Goal: Task Accomplishment & Management: Use online tool/utility

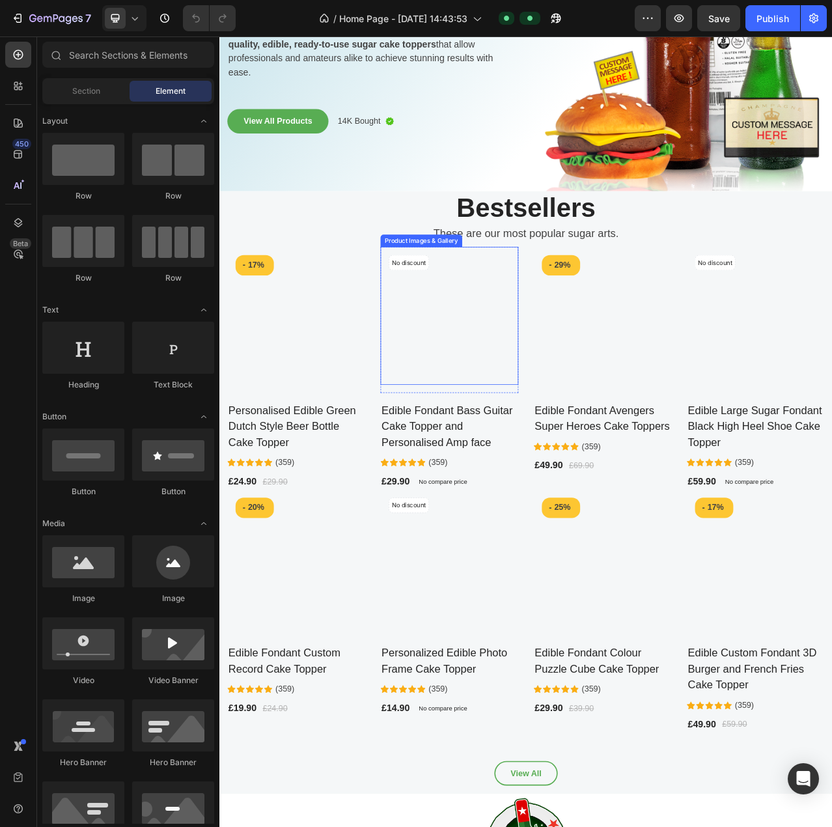
scroll to position [173, 0]
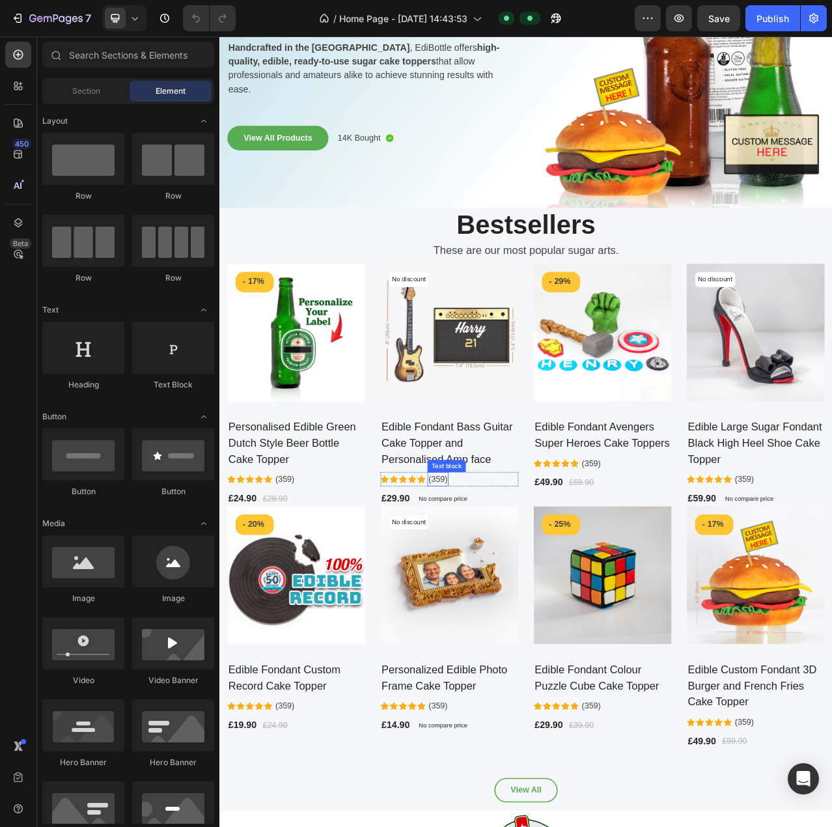
click at [499, 593] on p "(359)" at bounding box center [498, 601] width 24 height 16
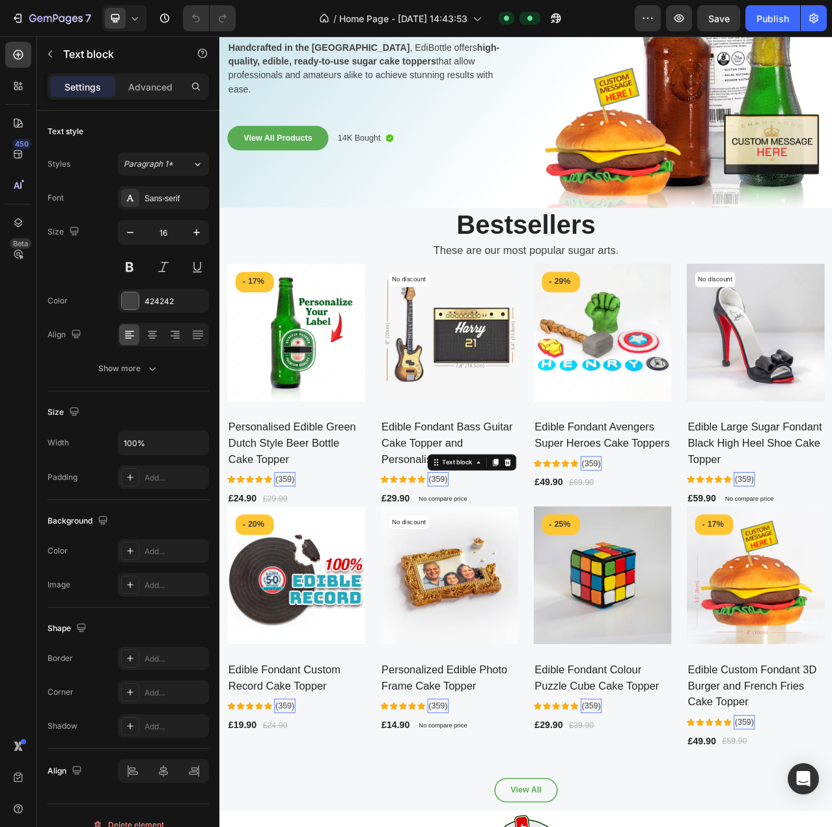
click at [499, 593] on p "(359)" at bounding box center [498, 601] width 24 height 16
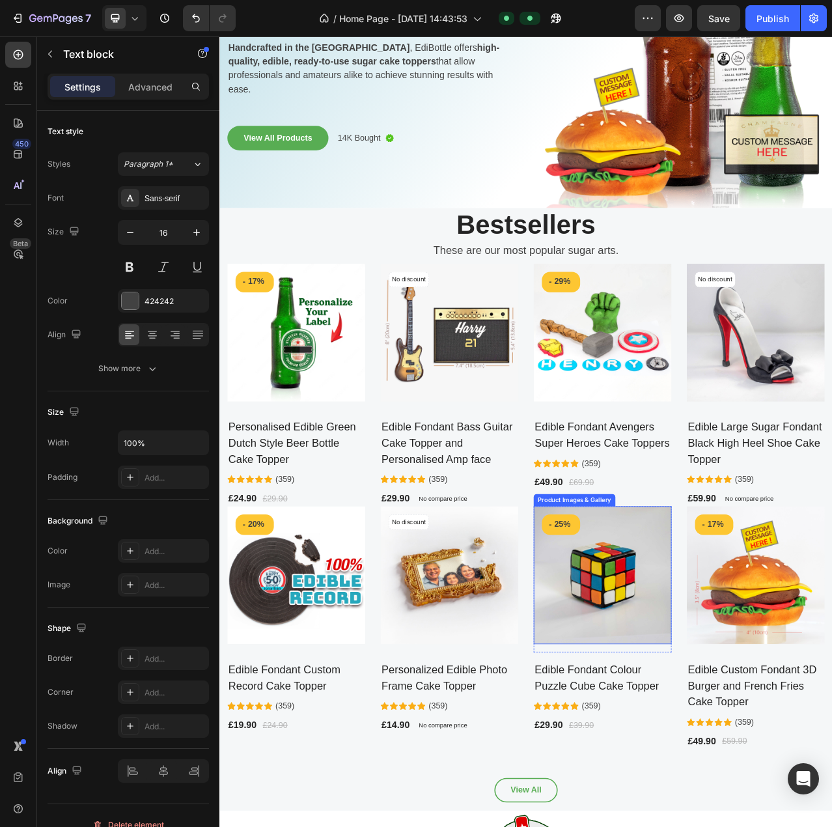
click at [699, 767] on img at bounding box center [708, 723] width 176 height 176
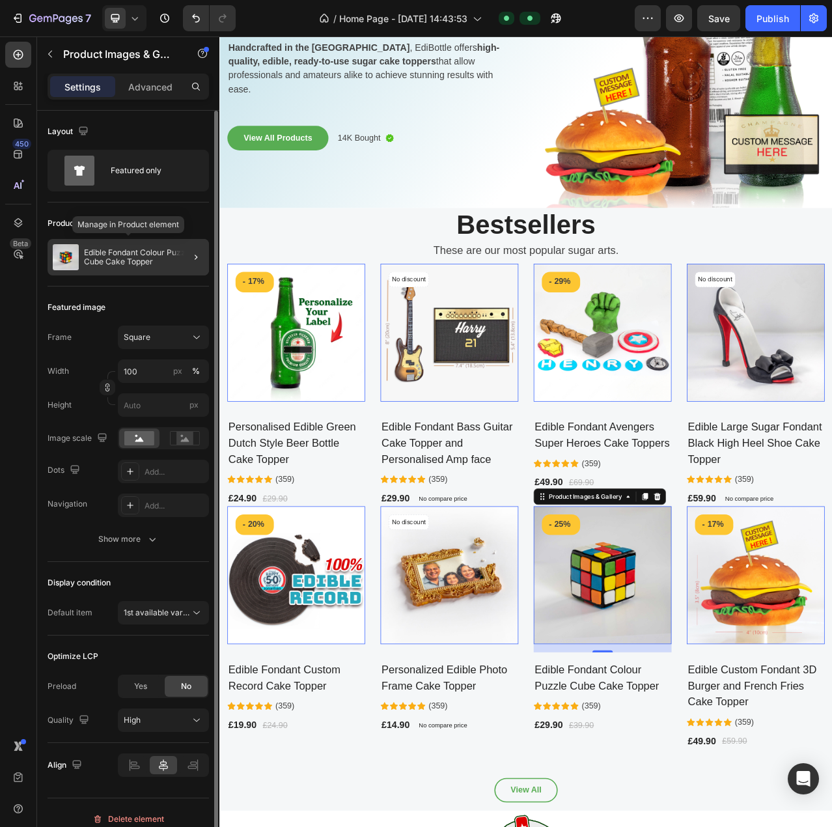
click at [77, 255] on img at bounding box center [66, 257] width 26 height 26
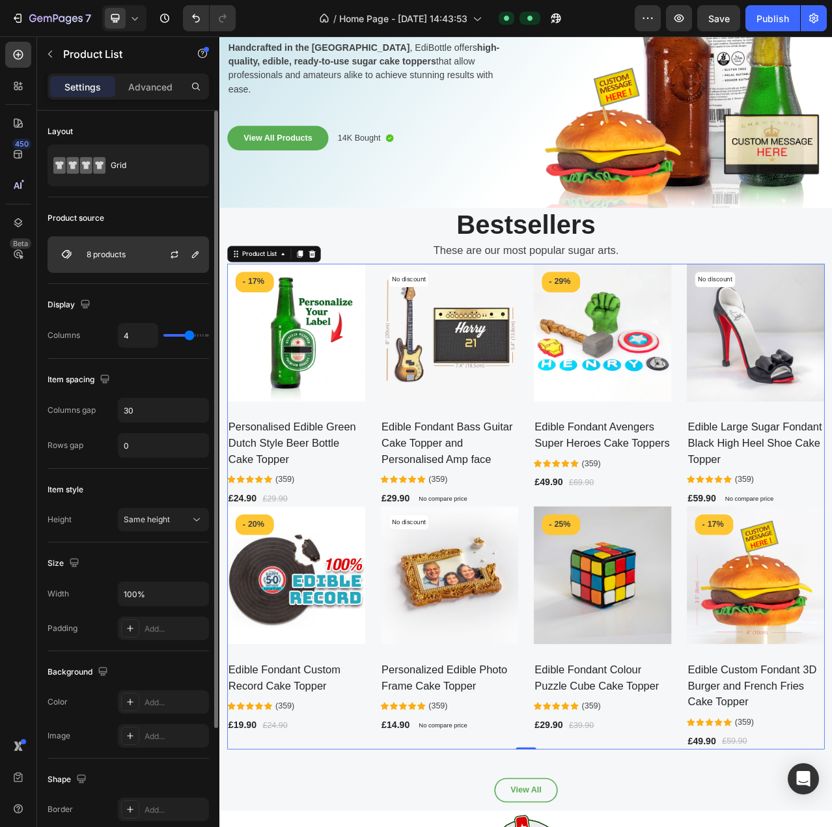
click at [107, 254] on p "8 products" at bounding box center [106, 254] width 39 height 9
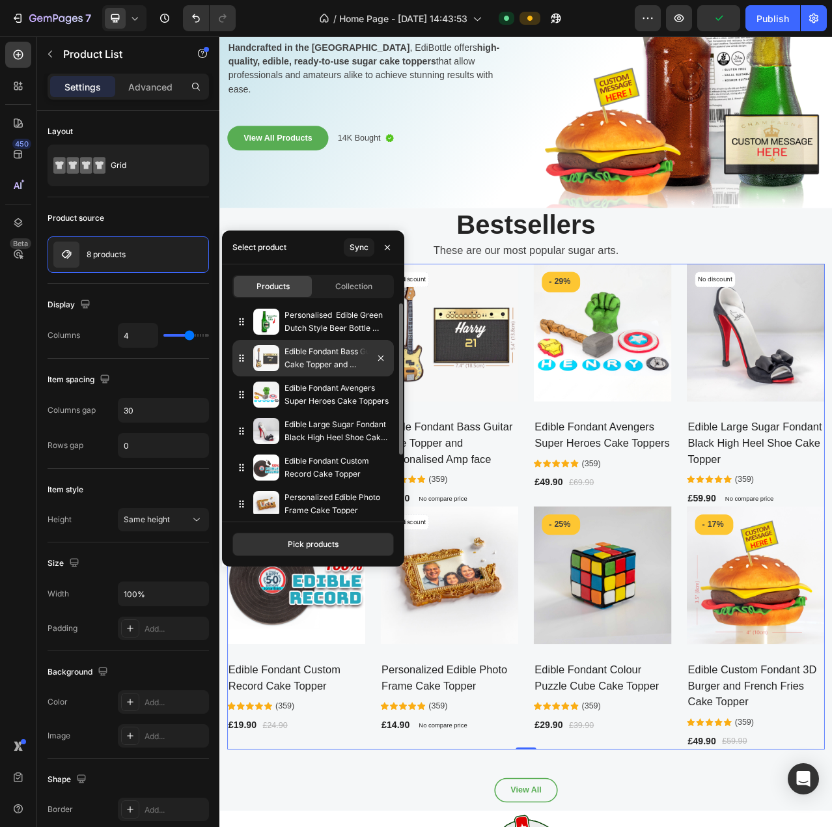
scroll to position [81, 0]
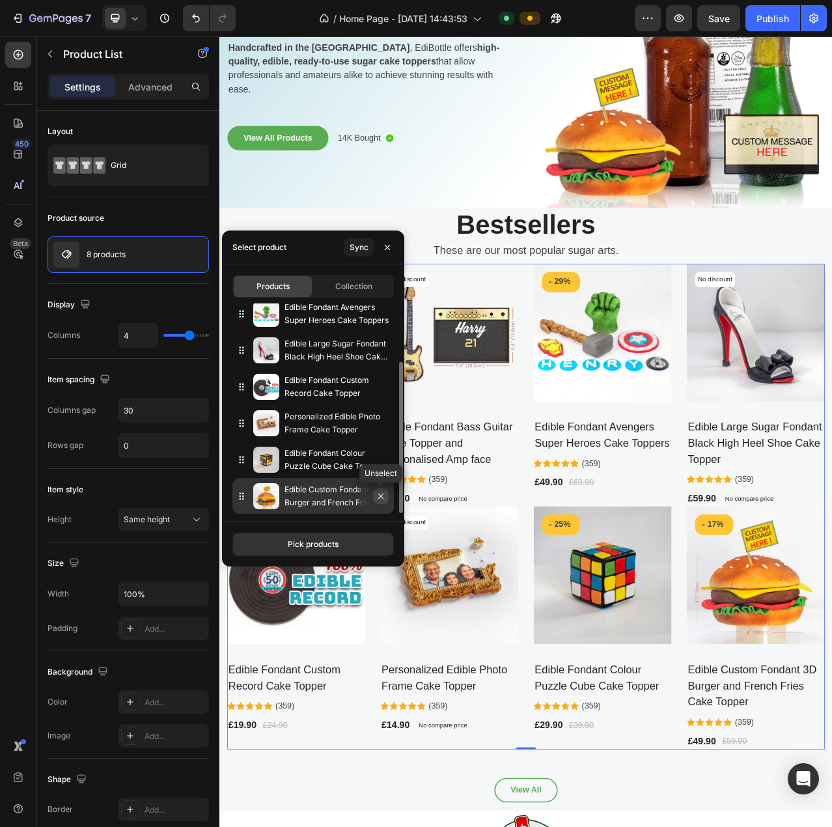
click at [380, 497] on icon "button" at bounding box center [381, 496] width 10 height 10
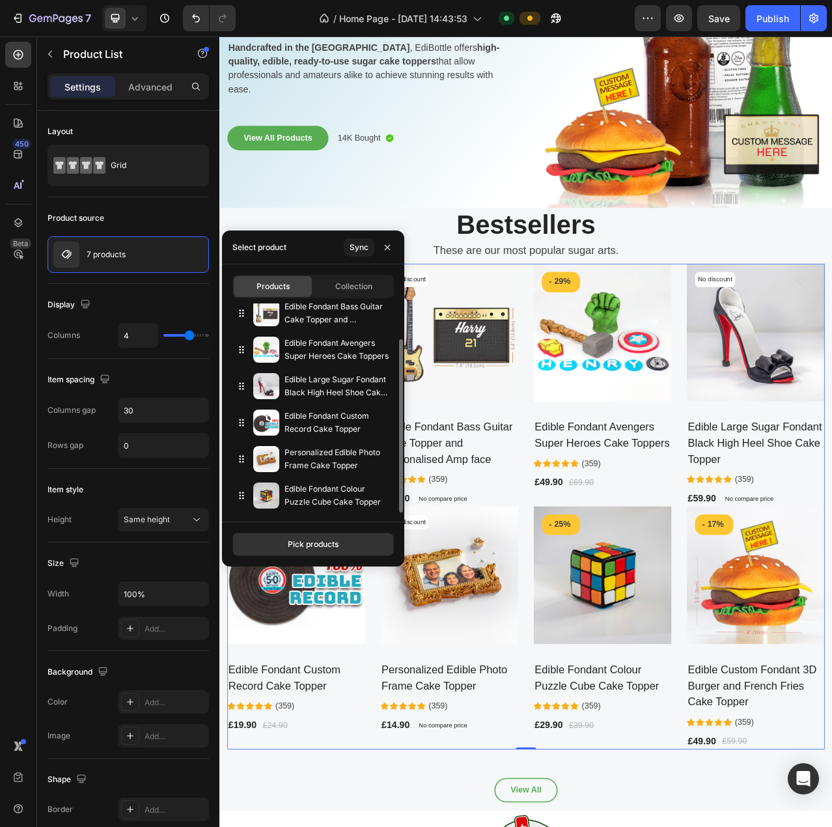
scroll to position [44, 0]
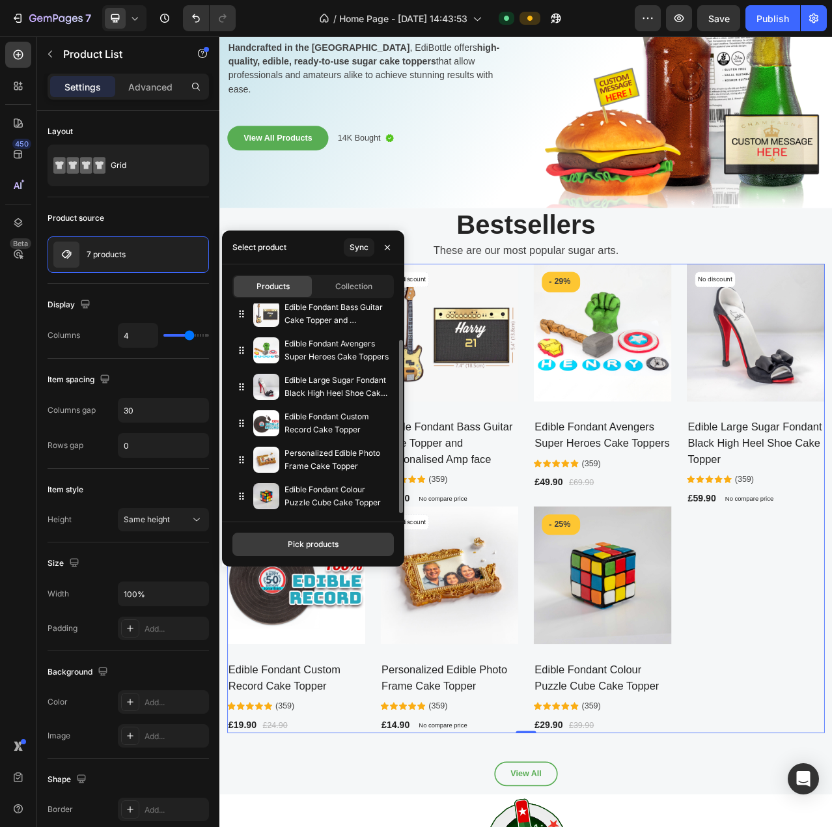
click at [331, 538] on div "Pick products" at bounding box center [313, 544] width 51 height 12
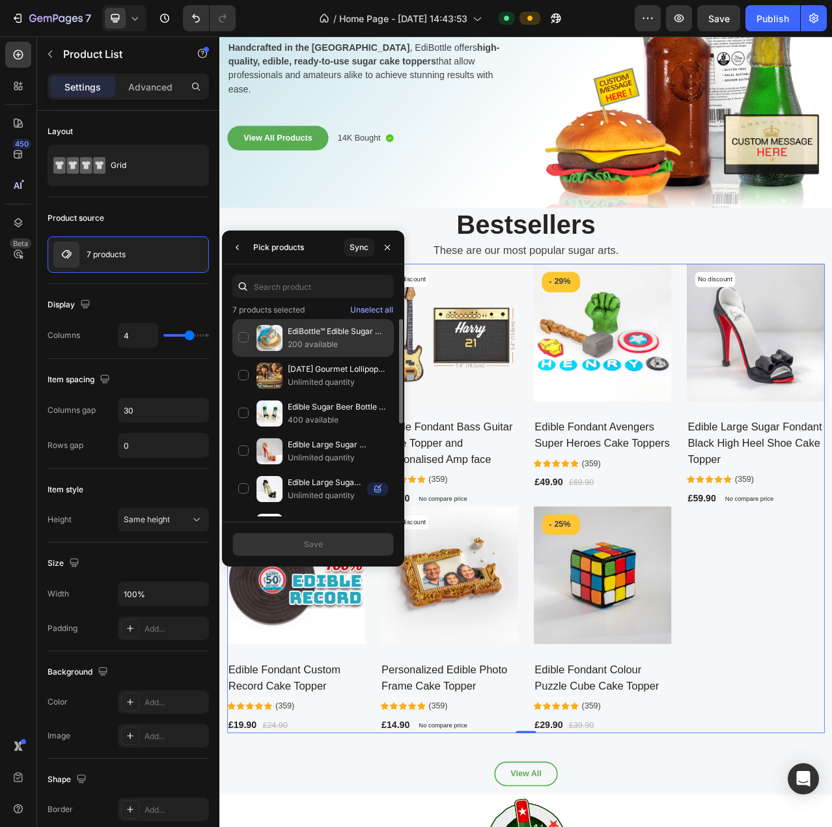
click at [243, 331] on div "EdiBottle™ Edible Sugar “Message in a Bottle” Cake Topper 200 available" at bounding box center [312, 338] width 161 height 38
click at [324, 545] on button "Save" at bounding box center [312, 544] width 161 height 23
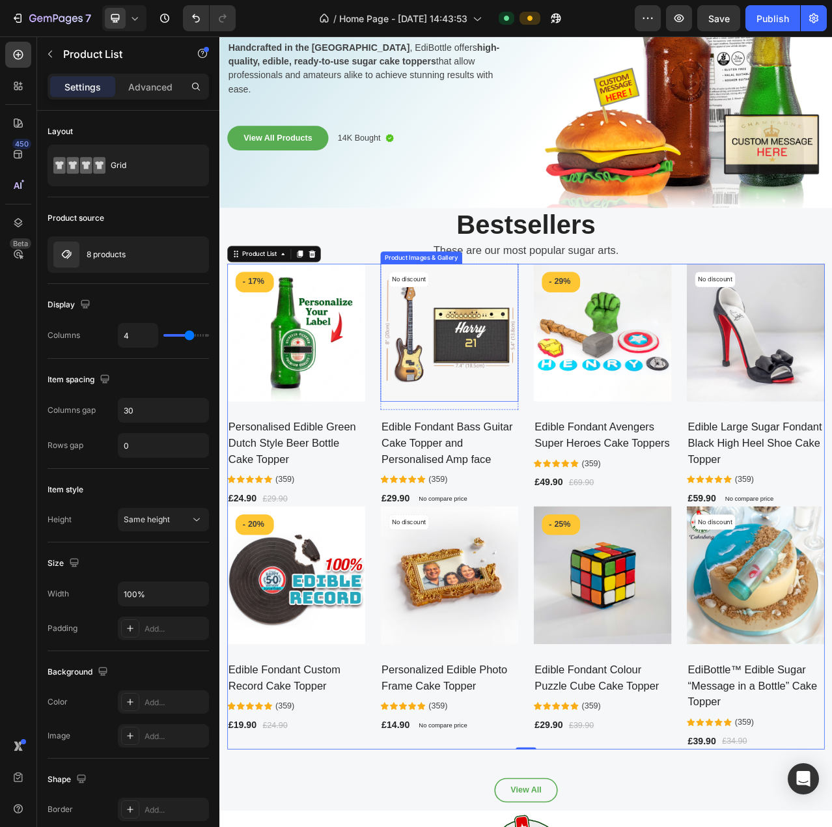
click at [529, 446] on img at bounding box center [513, 414] width 176 height 176
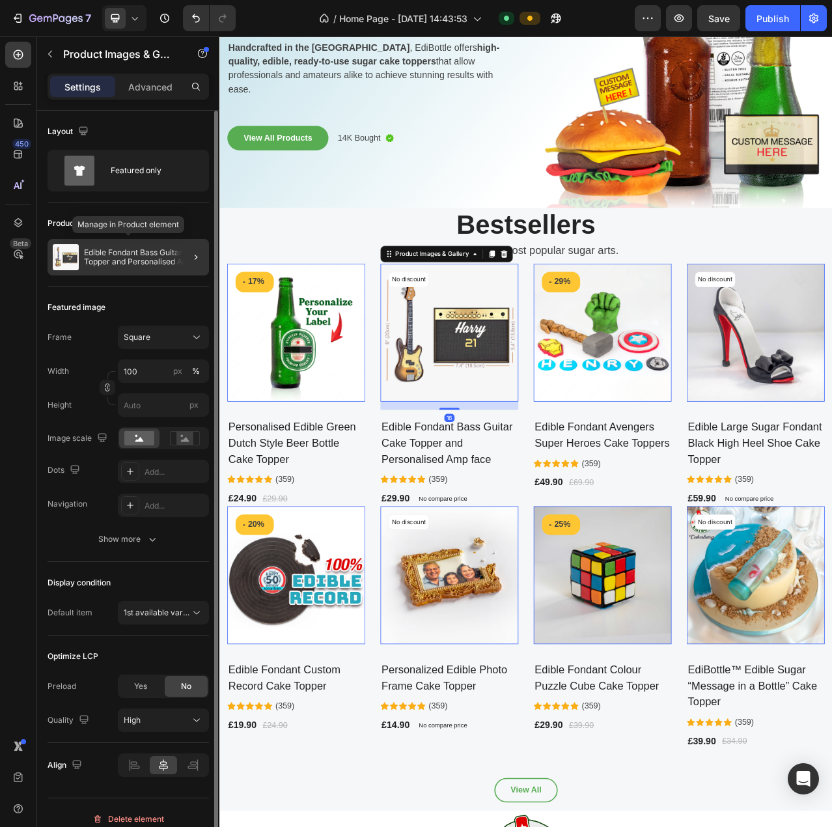
click at [104, 255] on p "Edible Fondant Bass Guitar Cake Topper and Personalised Amp face" at bounding box center [144, 257] width 120 height 18
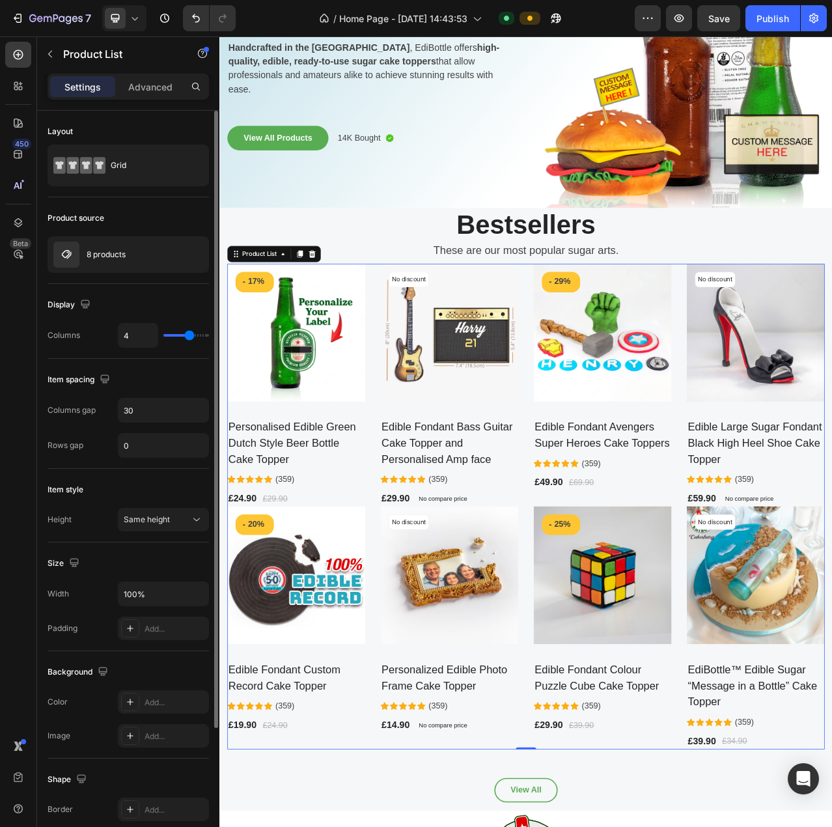
click at [104, 255] on p "8 products" at bounding box center [106, 254] width 39 height 9
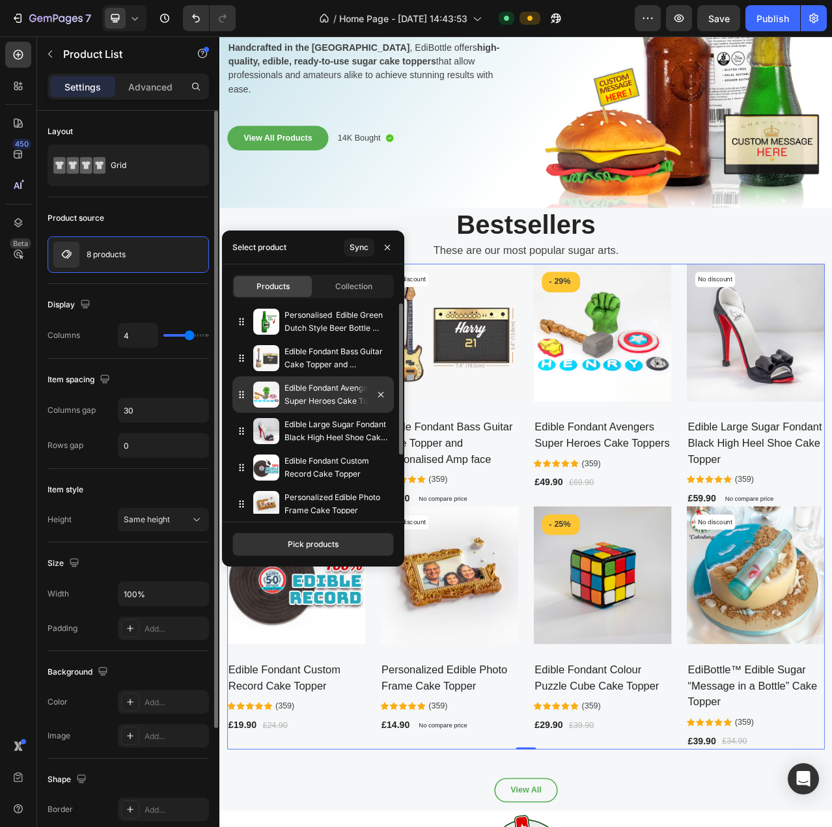
scroll to position [81, 0]
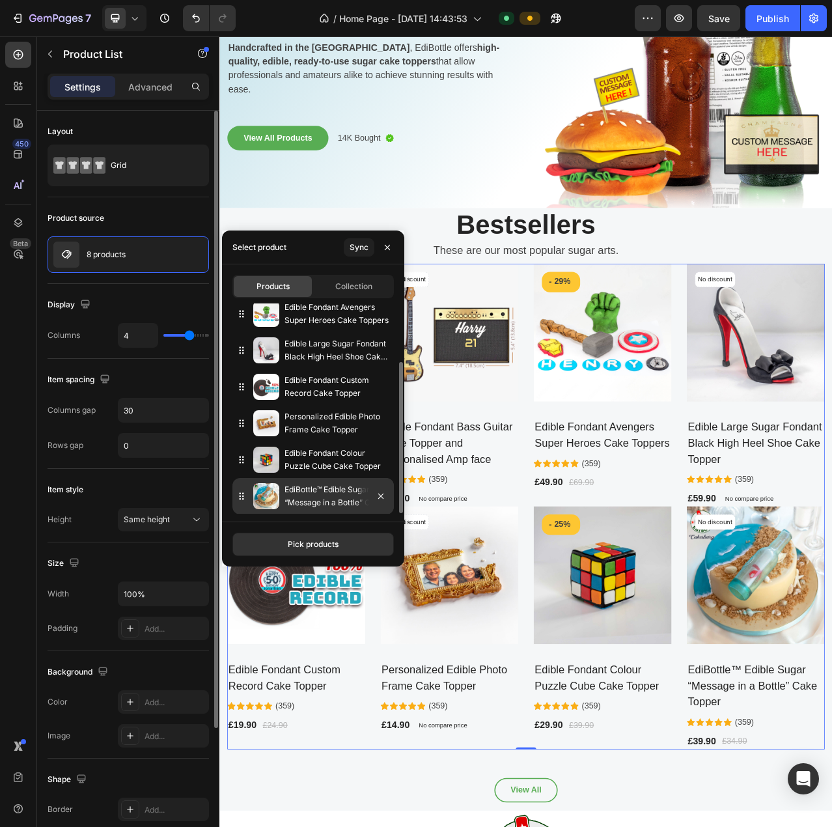
click at [286, 495] on p "EdiBottle™ Edible Sugar “Message in a Bottle” Cake Topper" at bounding box center [337, 496] width 104 height 26
click at [242, 500] on icon at bounding box center [241, 496] width 13 height 13
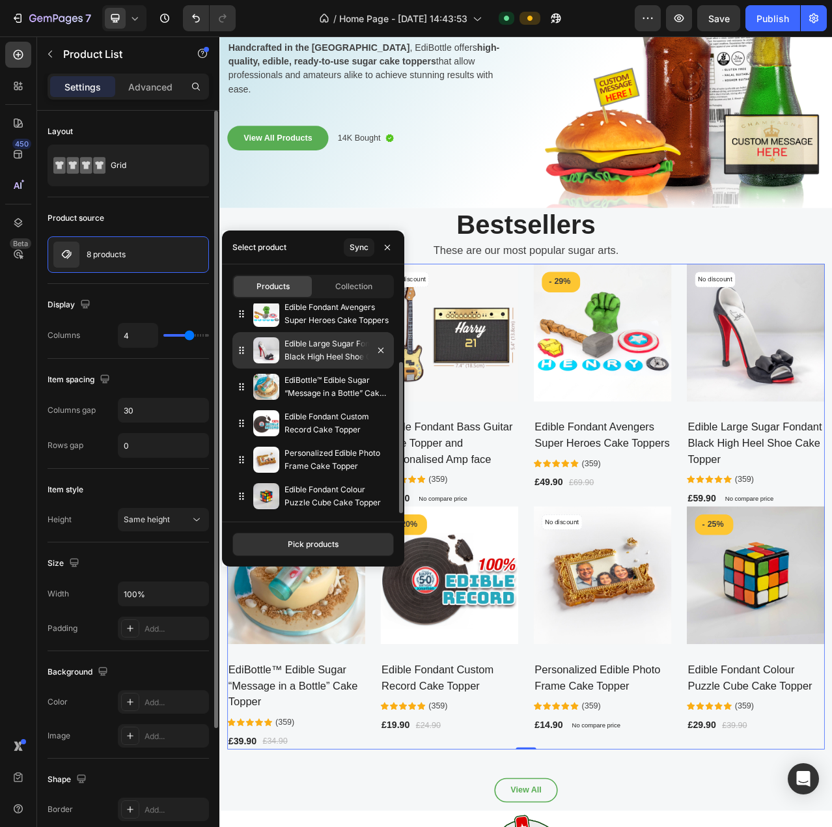
drag, startPoint x: 240, startPoint y: 498, endPoint x: 239, endPoint y: 337, distance: 161.5
drag, startPoint x: 242, startPoint y: 386, endPoint x: 240, endPoint y: 326, distance: 60.0
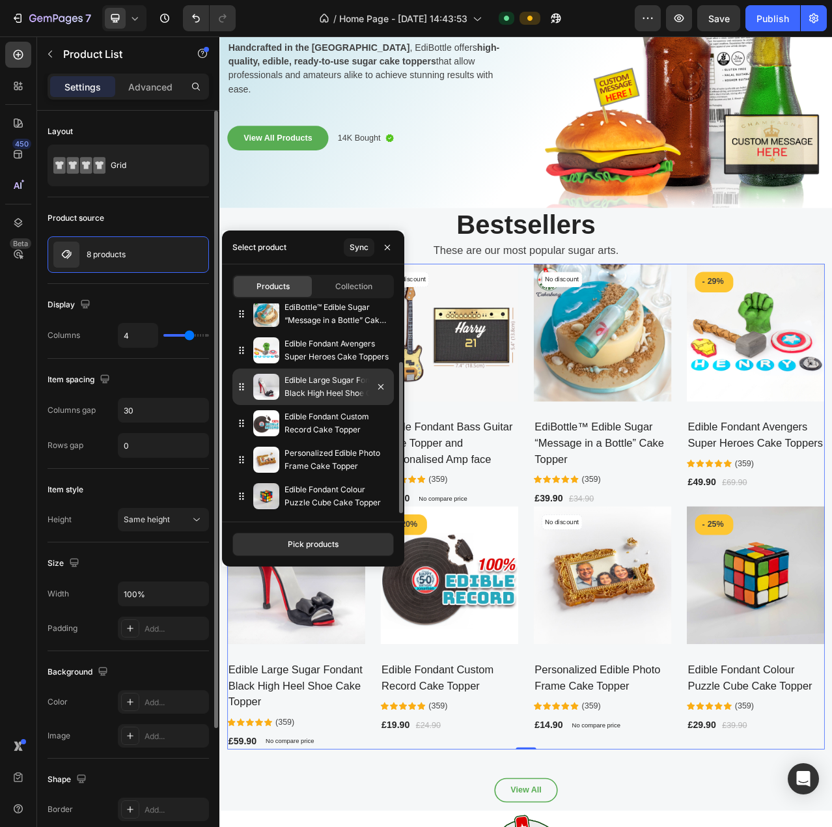
scroll to position [0, 0]
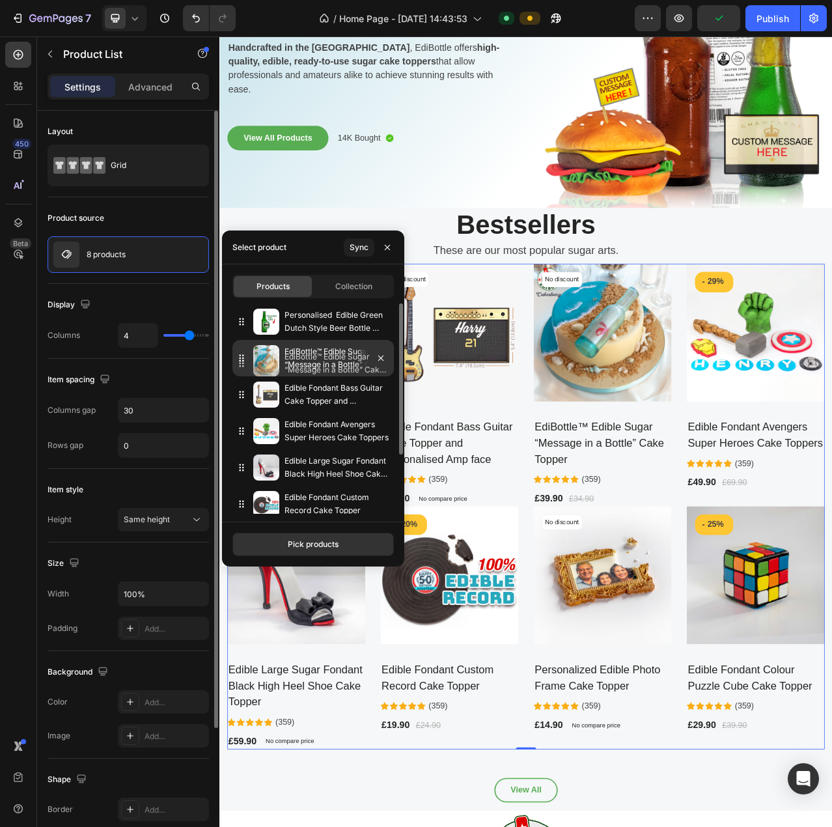
drag, startPoint x: 238, startPoint y: 395, endPoint x: 238, endPoint y: 363, distance: 31.3
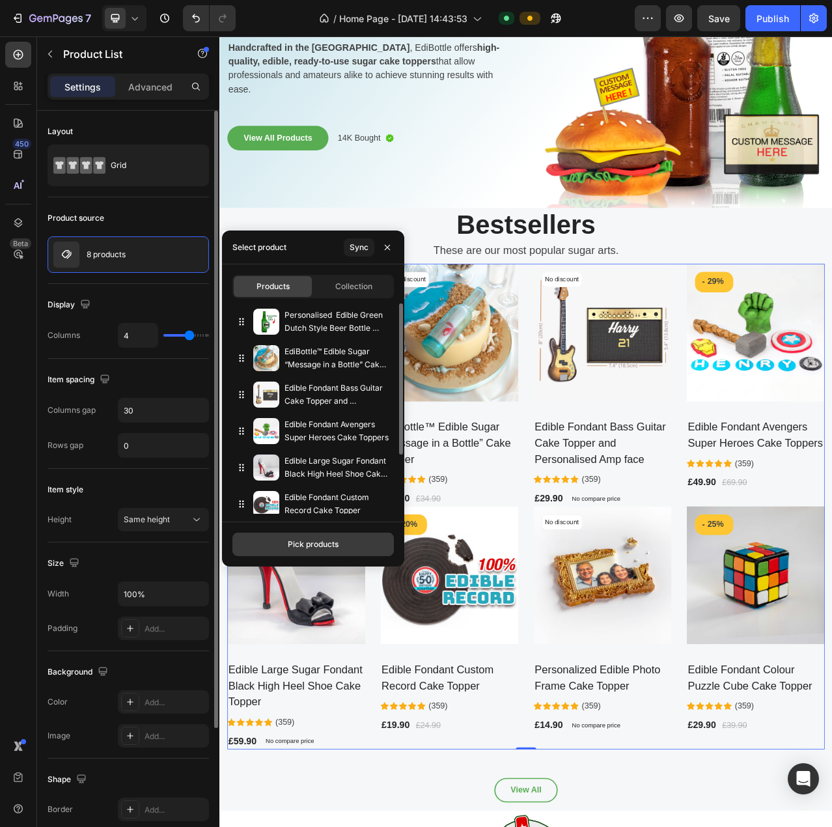
click at [322, 542] on div "Pick products" at bounding box center [313, 544] width 51 height 12
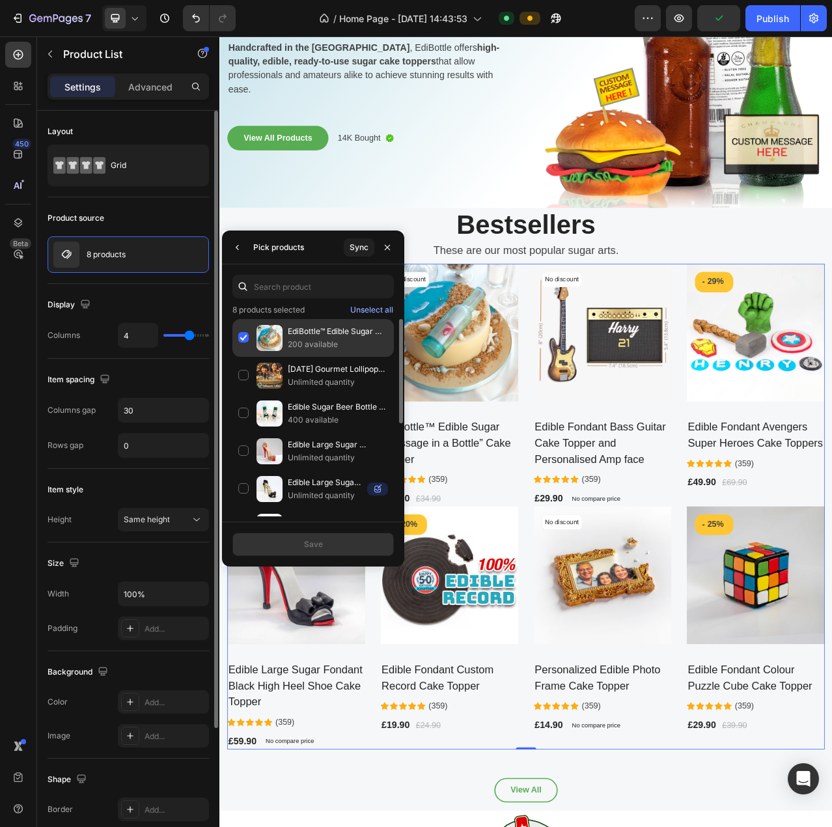
click at [303, 333] on p "EdiBottle™ Edible Sugar “Message in a Bottle” Cake Topper" at bounding box center [338, 331] width 100 height 13
click at [303, 335] on p "EdiBottle™ Edible Sugar “Message in a Bottle” Cake Topper" at bounding box center [338, 331] width 100 height 13
click at [236, 249] on icon "button" at bounding box center [237, 247] width 10 height 10
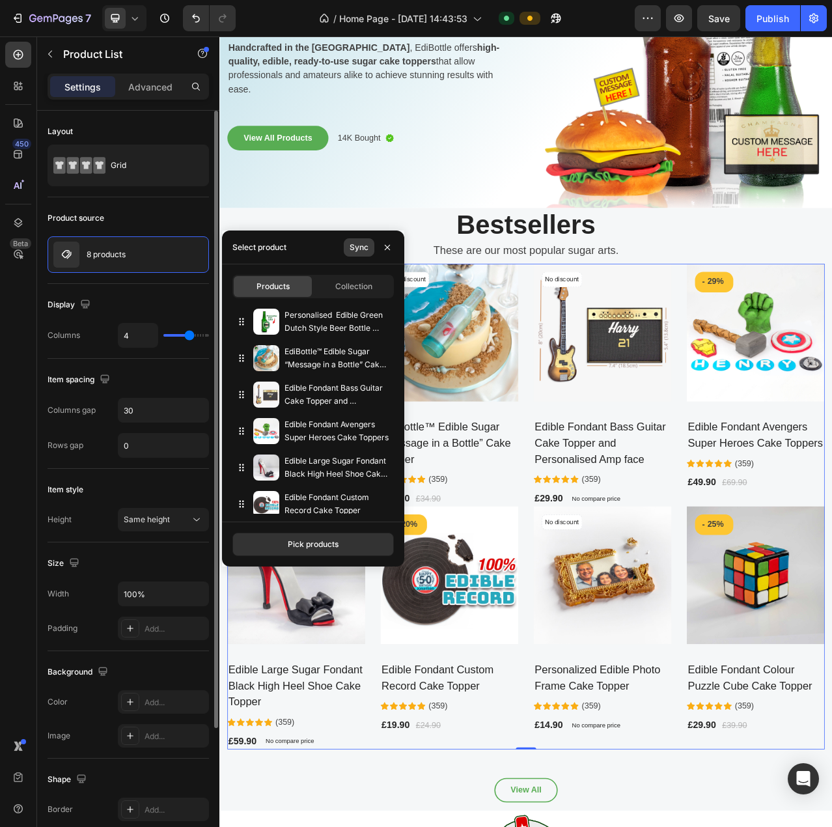
click at [365, 247] on div "Sync" at bounding box center [359, 248] width 19 height 12
click at [389, 245] on icon "button" at bounding box center [387, 246] width 5 height 5
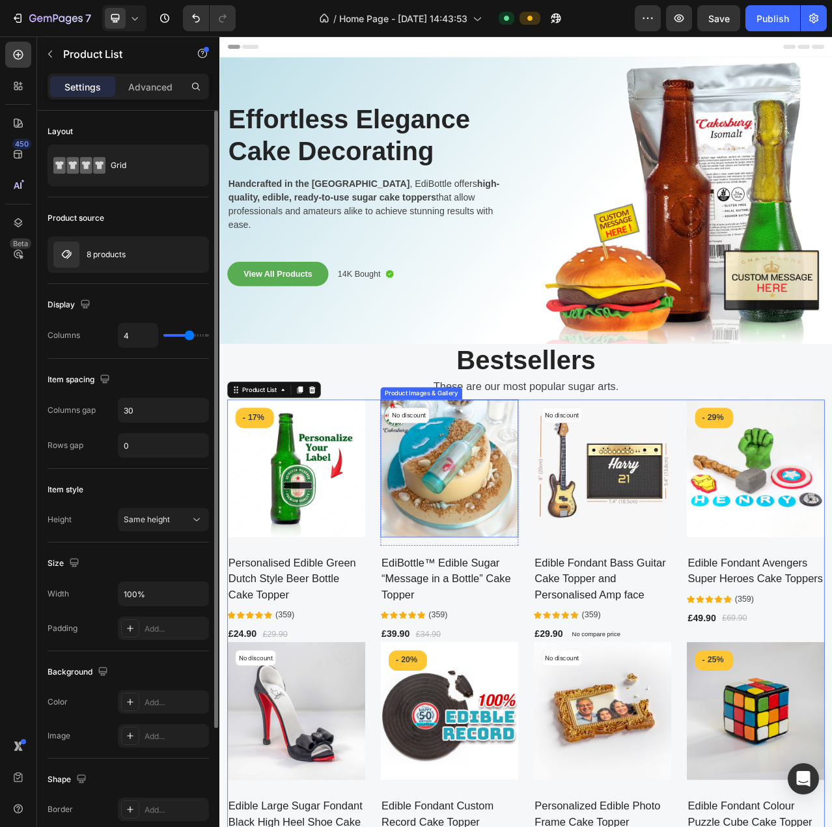
click at [553, 594] on img at bounding box center [513, 587] width 176 height 176
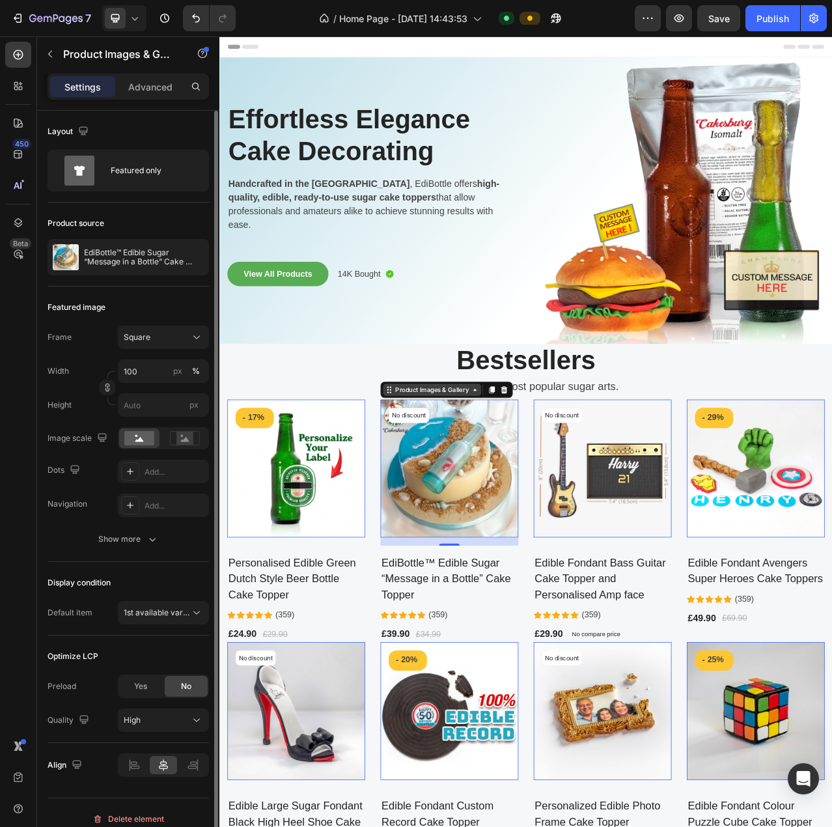
click at [535, 482] on div "Product Images & Gallery" at bounding box center [490, 487] width 99 height 12
click at [147, 252] on p "EdiBottle™ Edible Sugar “Message in a Bottle” Cake Topper" at bounding box center [144, 257] width 120 height 18
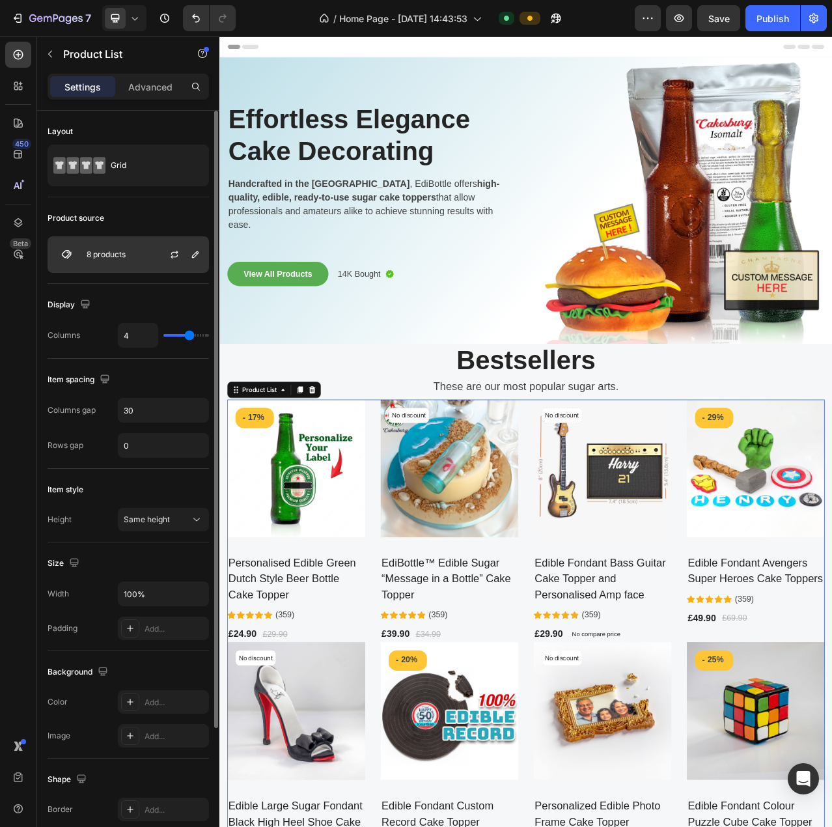
click at [124, 251] on p "8 products" at bounding box center [106, 254] width 39 height 9
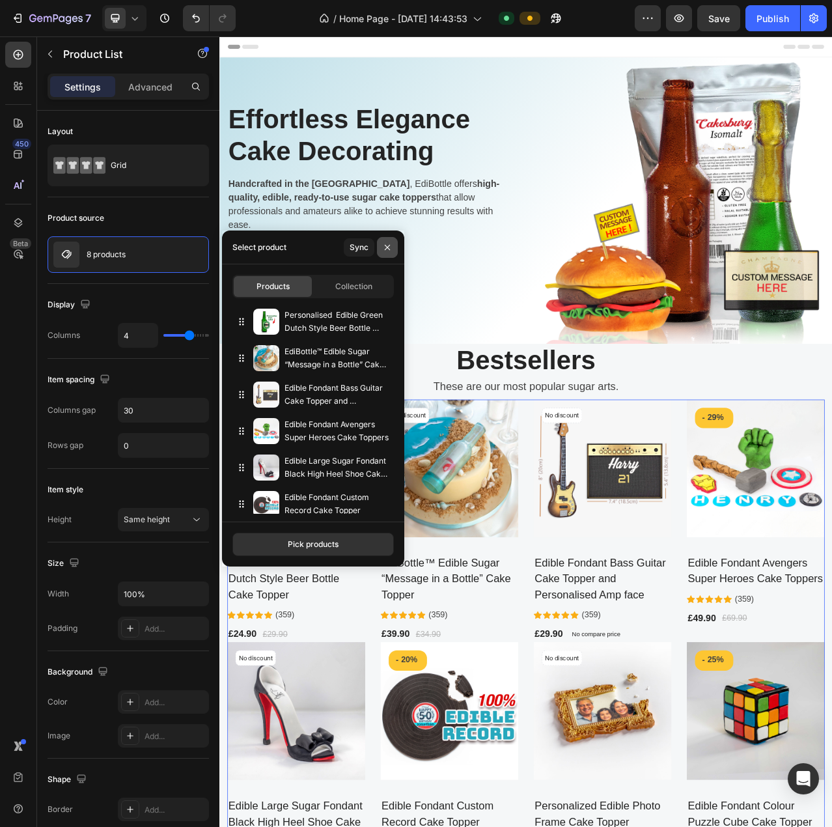
click at [385, 243] on icon "button" at bounding box center [387, 247] width 10 height 10
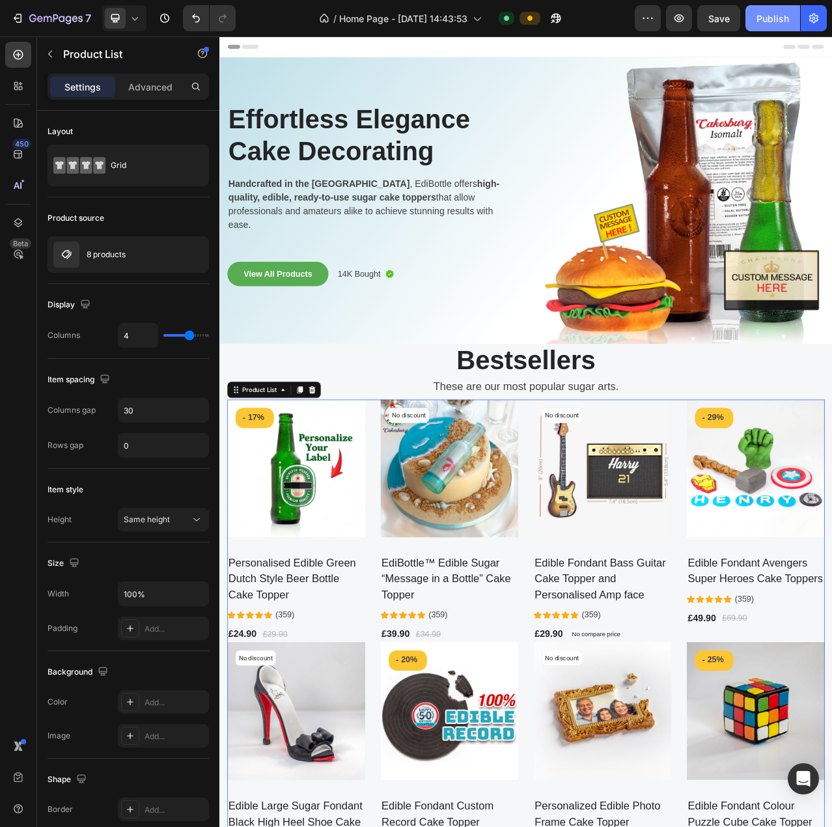
click at [776, 15] on div "Publish" at bounding box center [773, 19] width 33 height 14
